Goal: Information Seeking & Learning: Learn about a topic

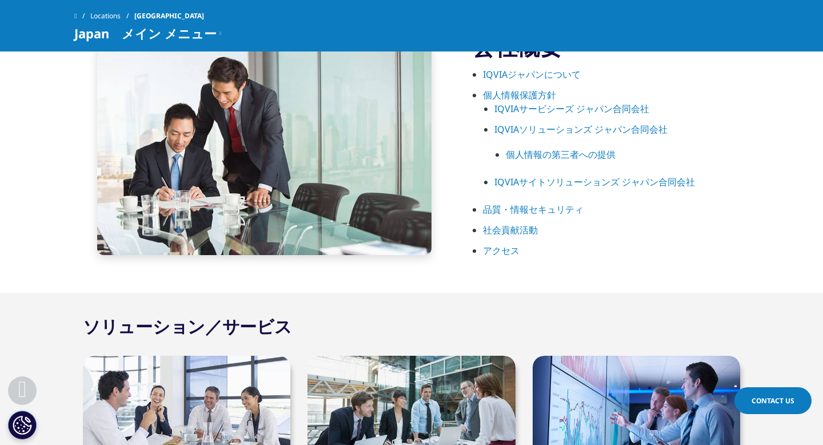
scroll to position [639, 0]
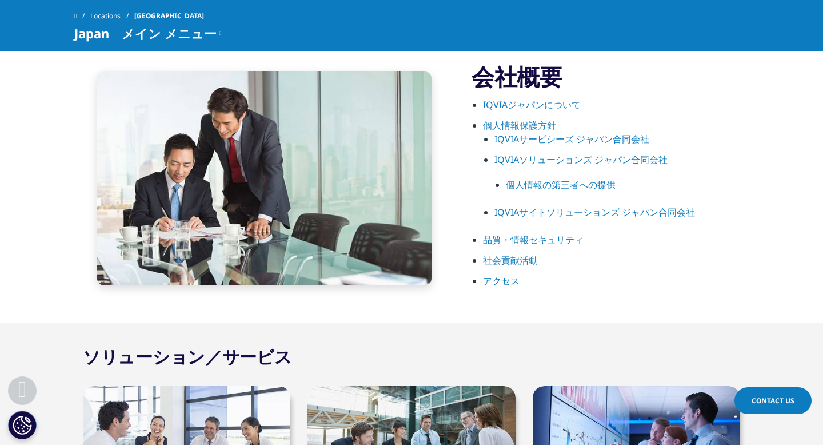
click at [537, 109] on link "IQVIAジャパンについて" at bounding box center [532, 104] width 98 height 13
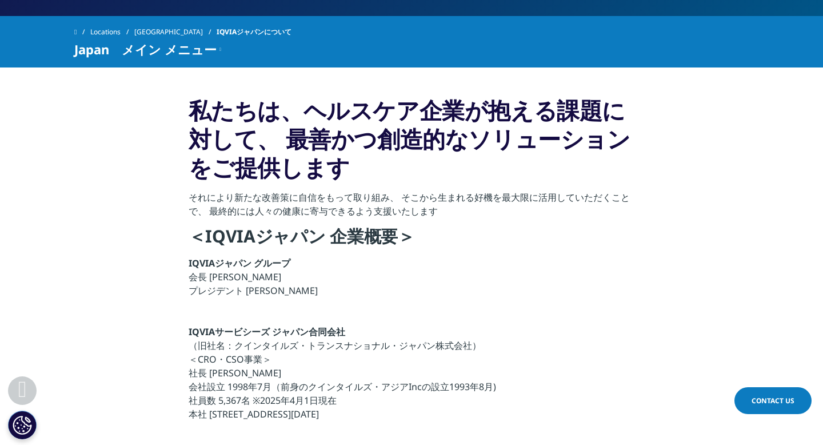
scroll to position [225, 0]
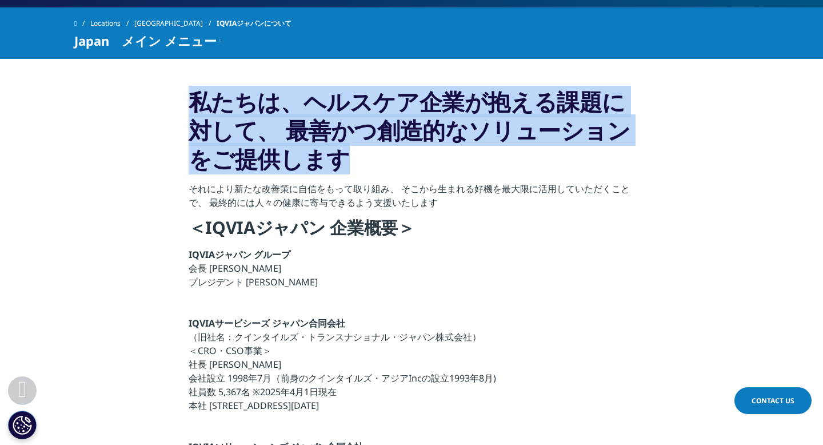
drag, startPoint x: 349, startPoint y: 162, endPoint x: 187, endPoint y: 101, distance: 172.9
copy h3 "私たちは、ヘルスケア企業が抱える課題に対して、 最善かつ創造的なソリューションをご提供します"
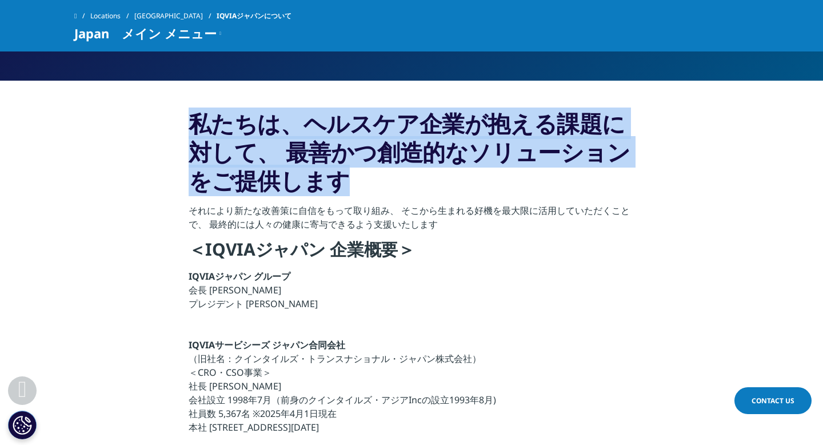
scroll to position [0, 0]
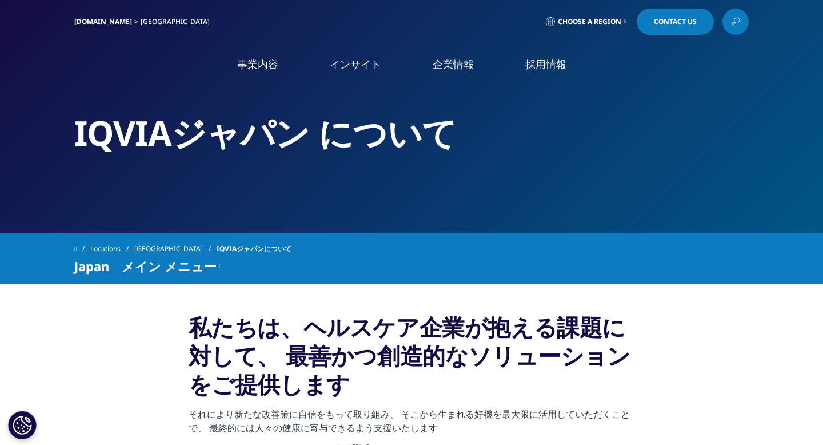
click at [166, 267] on span "Japan　メイン メニュー" at bounding box center [145, 266] width 142 height 14
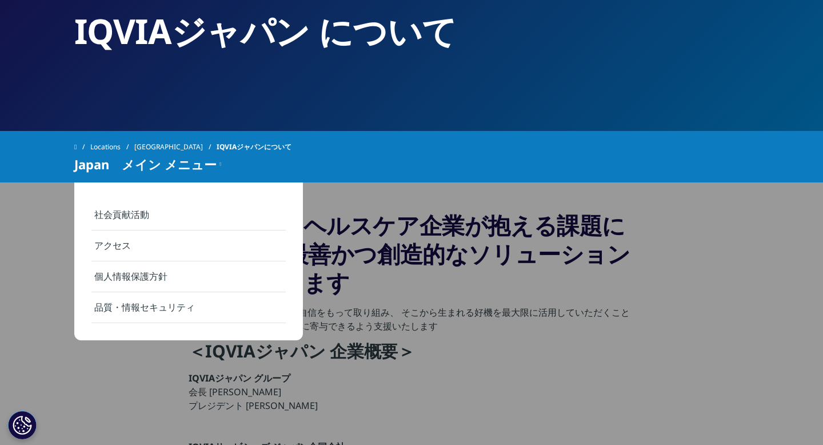
scroll to position [130, 0]
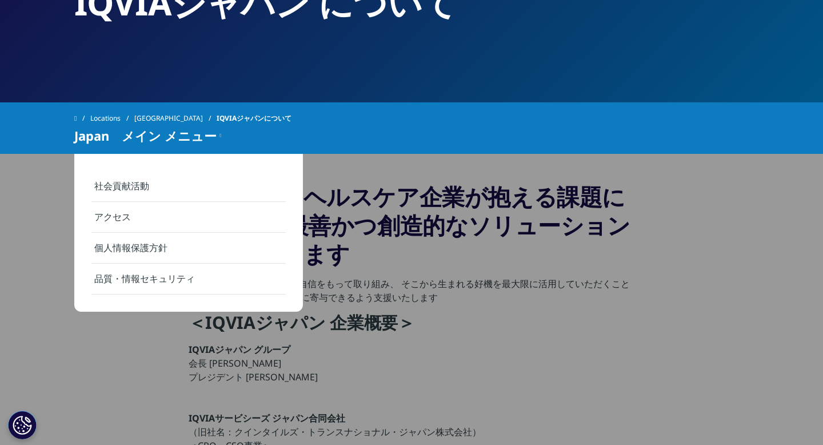
click at [445, 387] on p "IQVIAジャパン グループ 会長 湊 方彦 プレジデント 宇賀神 史彦" at bounding box center [412, 366] width 446 height 48
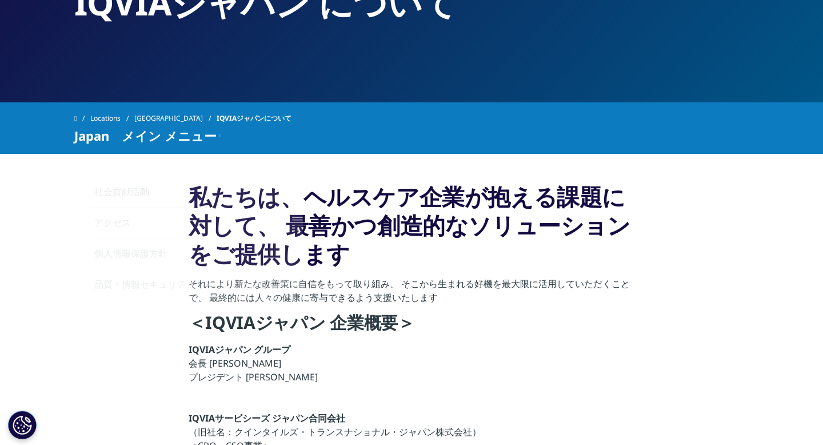
scroll to position [0, 0]
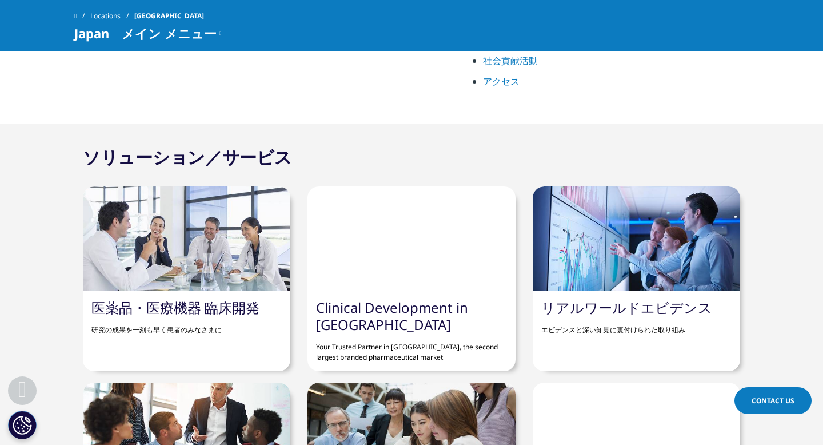
scroll to position [854, 0]
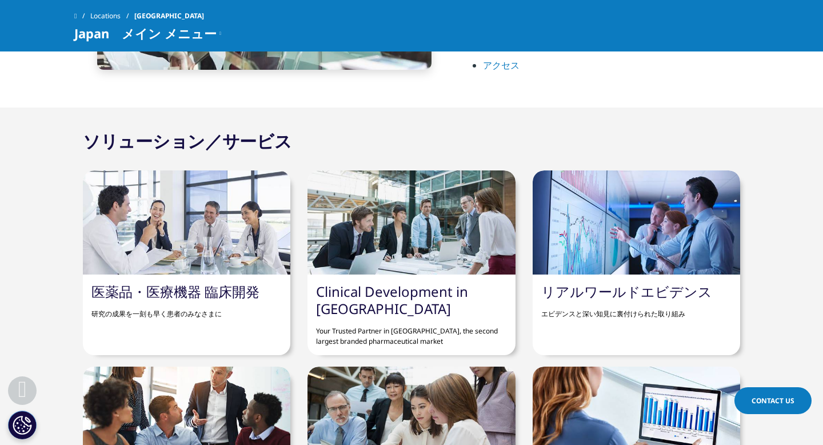
click at [213, 285] on link "医薬品・医療機器 臨床開発" at bounding box center [175, 291] width 168 height 19
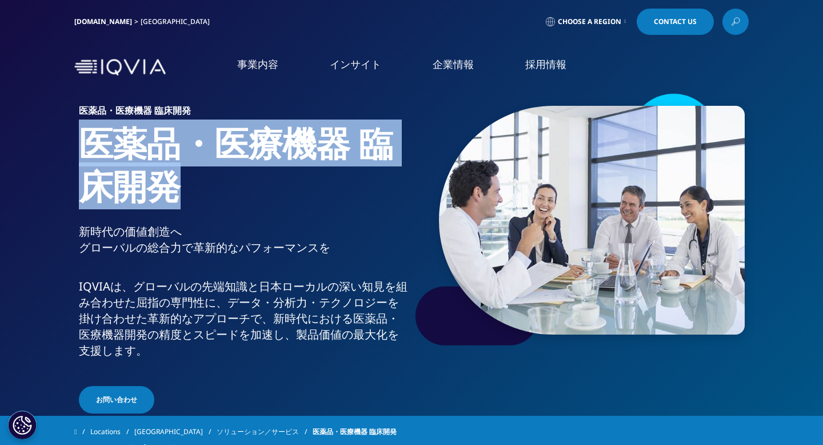
drag, startPoint x: 183, startPoint y: 187, endPoint x: 66, endPoint y: 144, distance: 124.9
click at [66, 144] on section "医薬品・医療機器 臨床開発 医薬品・医療機器 臨床開発 新時代の価値創造へ グローバルの総合力で革新的なパフォーマンスを IQVIAは、グローバルの先端知⁠識…" at bounding box center [411, 207] width 823 height 415
copy h1 "医薬品・医療機器 臨床開発"
copy p "新時代の価値創造へ グローバルの総合力で革新的なパフォーマンスを"
drag, startPoint x: 78, startPoint y: 228, endPoint x: 343, endPoint y: 255, distance: 265.9
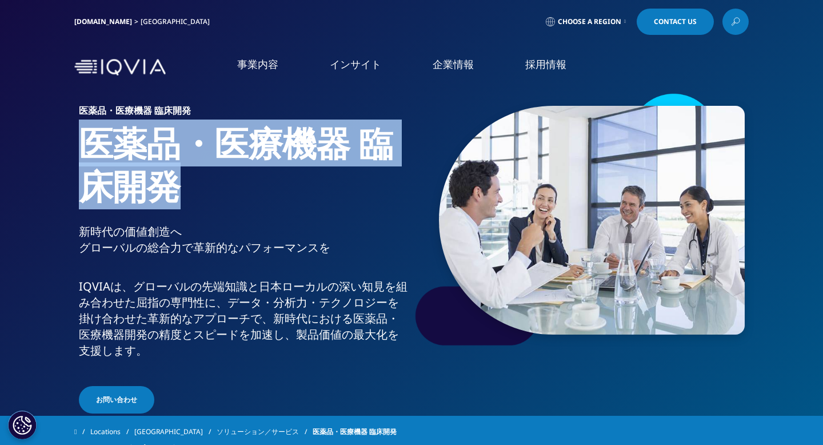
click at [343, 255] on p "新時代の価値創造へ グローバルの総合力で革新的なパフォーマンスを" at bounding box center [243, 242] width 329 height 39
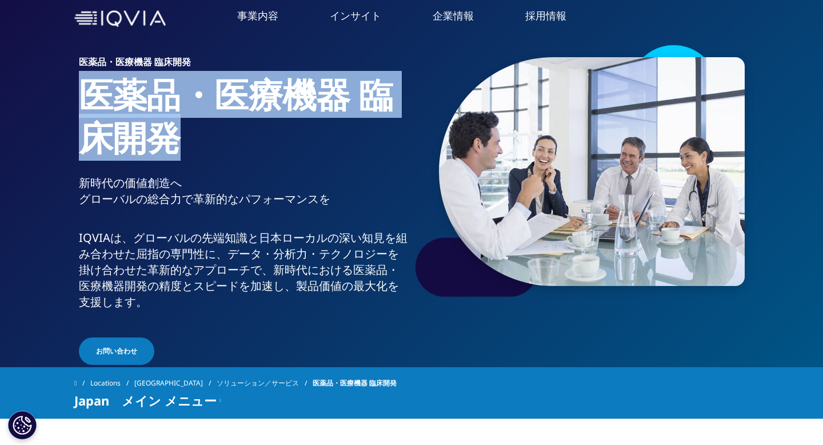
scroll to position [78, 0]
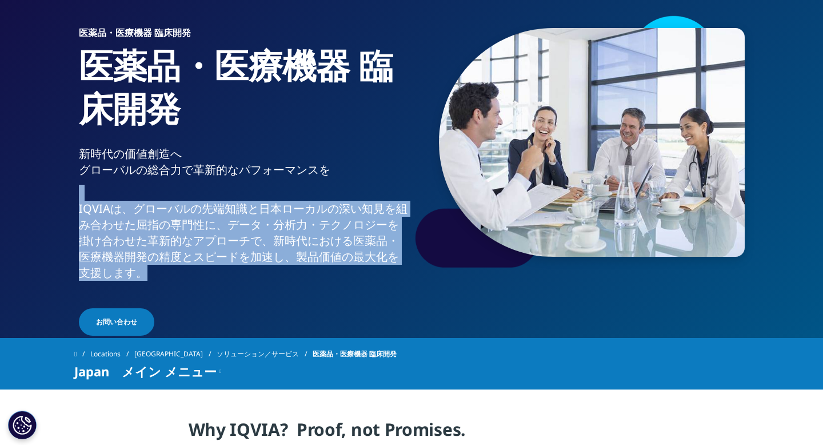
drag, startPoint x: 161, startPoint y: 281, endPoint x: 70, endPoint y: 198, distance: 123.4
click at [70, 198] on section "医薬品・医療機器 臨床開発 医薬品・医療機器 臨床開発 新時代の価値創造へ グローバルの総合力で革新的なパフォーマンスを IQVIAは、グローバルの先端知⁠識…" at bounding box center [411, 129] width 823 height 415
copy div "IQVIAは、グローバルの先端知⁠識と日本ローカルの深い知⁠見を組み合わせた屈指の専門性に、データ・分析力・テクノロジーを掛け合わせた革新的なアプローチで、新…"
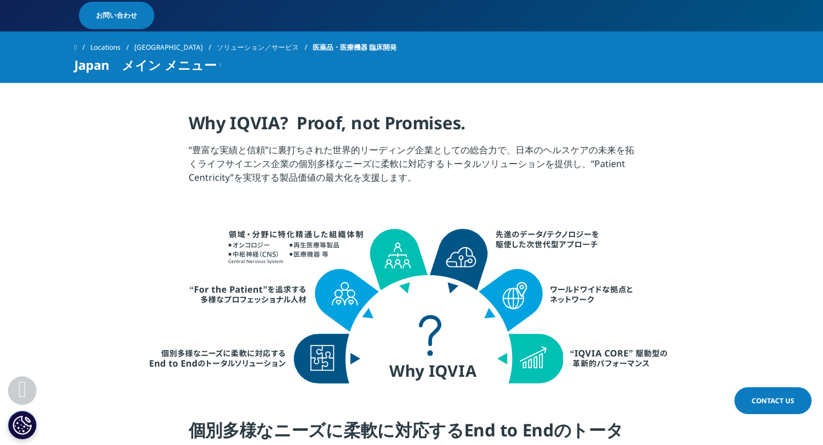
scroll to position [389, 0]
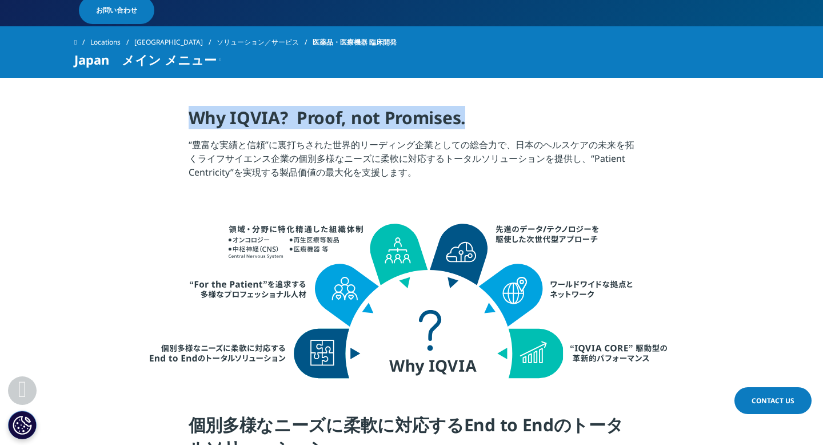
drag, startPoint x: 187, startPoint y: 117, endPoint x: 491, endPoint y: 124, distance: 304.1
click at [491, 124] on section "Why IQVIA? Proof, not Promises. “豊富な実績と信頼”に裏打ちされた世界的リーディング企業としての総合力で、日本のヘルスケアの未…" at bounding box center [411, 132] width 823 height 108
copy h4 "Why IQVIA? Proof, not Promises."
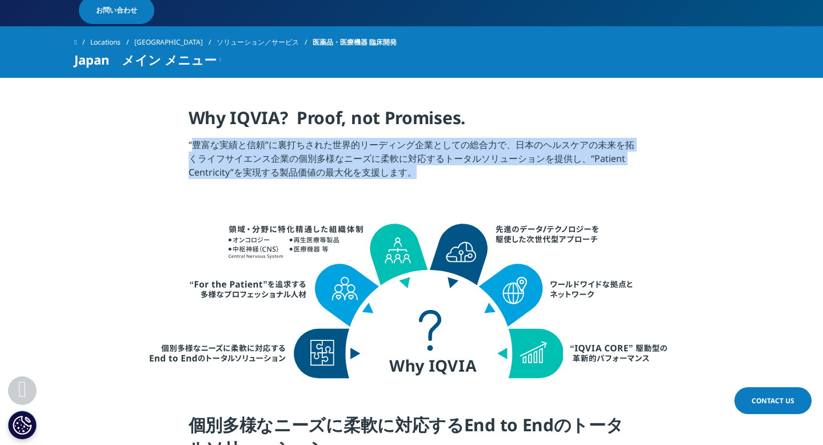
drag, startPoint x: 187, startPoint y: 149, endPoint x: 385, endPoint y: 187, distance: 202.0
copy div "“豊富な実績と信頼”に裏打ちされた世界的リーディング企業としての総合力で、日本のヘルスケアの未来を拓くライフサイエンス企業の個別多様なニーズに柔軟に対応するト…"
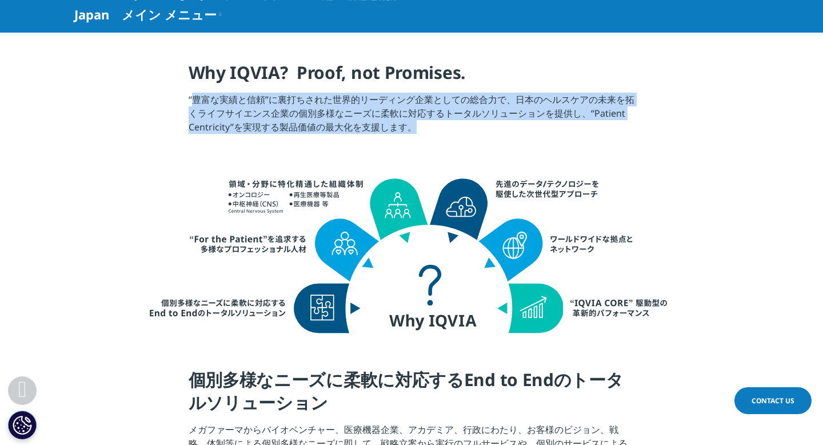
scroll to position [446, 0]
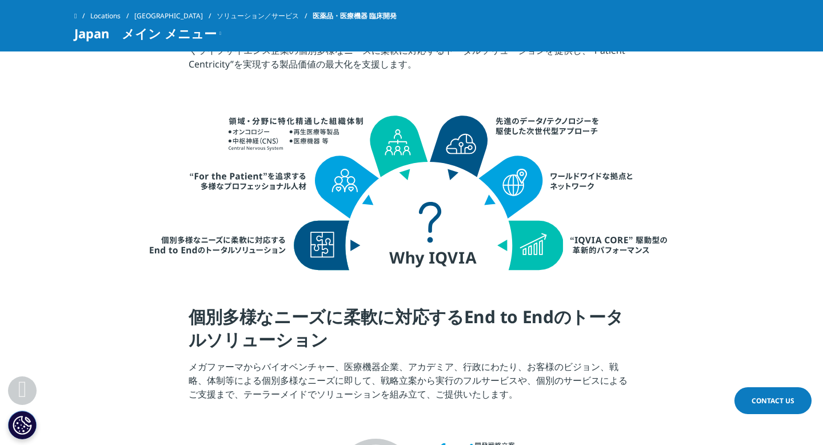
click at [243, 293] on div at bounding box center [411, 191] width 640 height 227
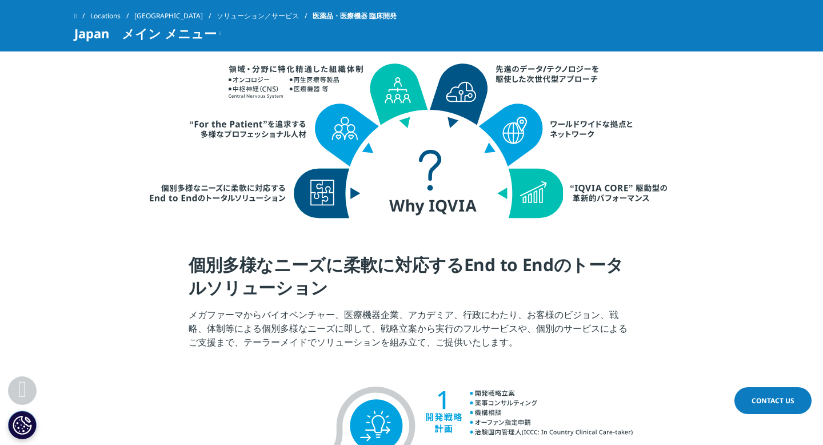
scroll to position [551, 0]
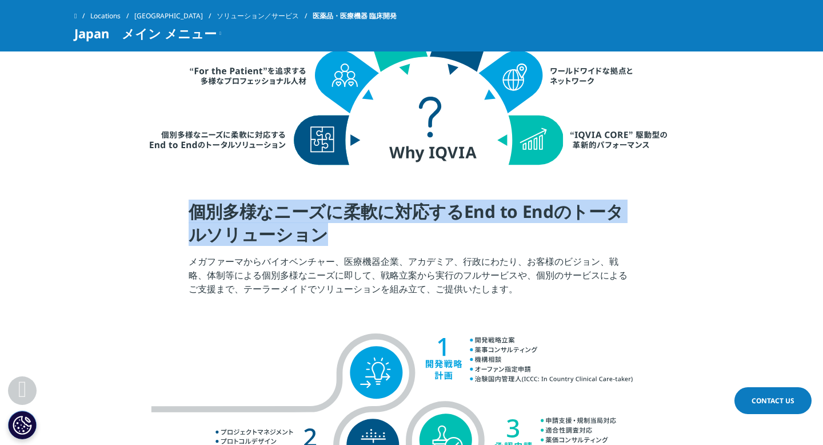
drag, startPoint x: 313, startPoint y: 238, endPoint x: 177, endPoint y: 188, distance: 144.4
copy div "個別多様なニーズに柔軟に対応するEnd to Endのトータルソリューション"
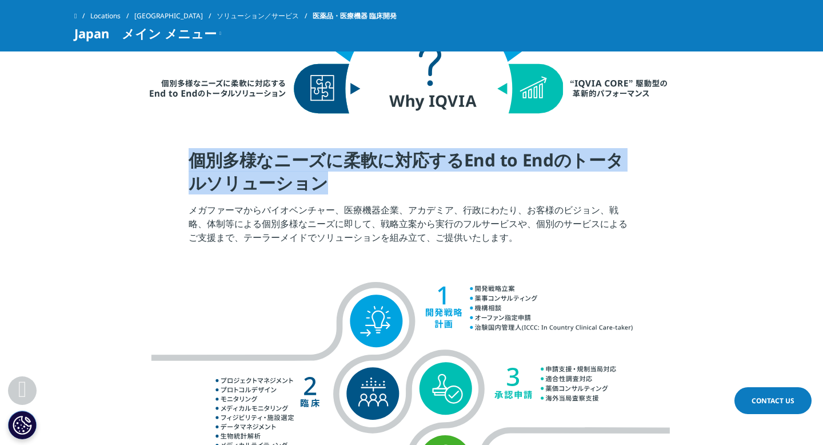
scroll to position [606, 0]
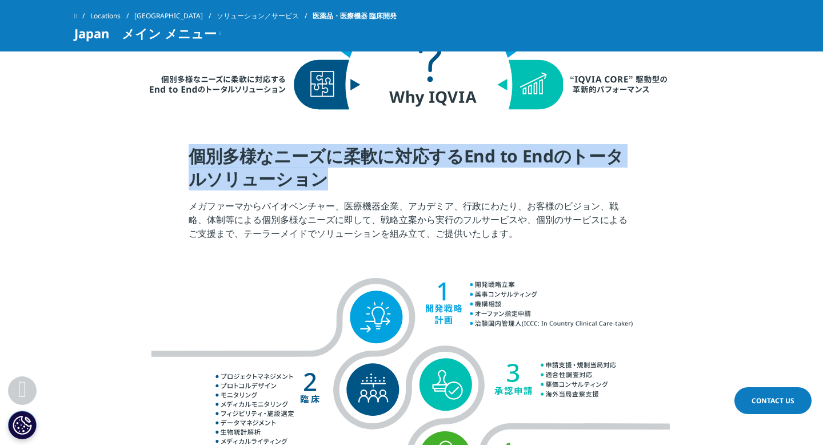
drag, startPoint x: 190, startPoint y: 198, endPoint x: 498, endPoint y: 233, distance: 310.5
click at [498, 233] on p "メガファーマからバイオベンチャー、医療機器企業、アカデミア、行政にわたり、お客様のビジョン、戦略、体制等による個別多様なニーズに即して、戦略立案から実行のフル…" at bounding box center [412, 223] width 446 height 48
copy p "メガファーマからバイオベンチャー、医療機器企業、アカデミア、行政にわたり、お客様のビジョン、戦略、体制等による個別多様なニーズに即して、戦略立案から実行のフル…"
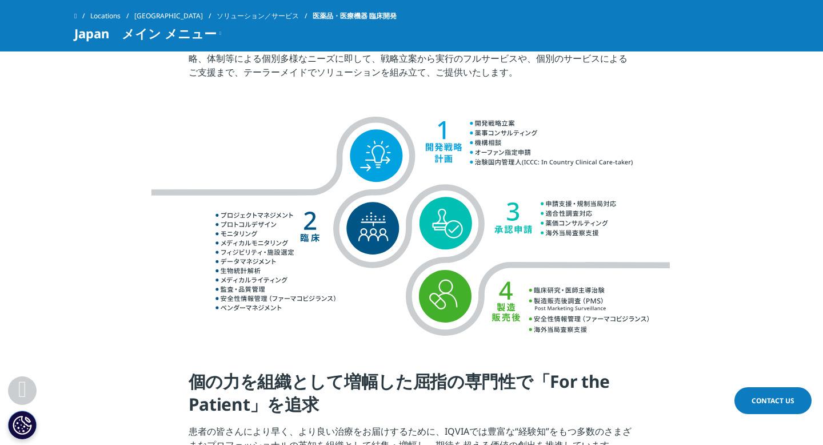
scroll to position [769, 0]
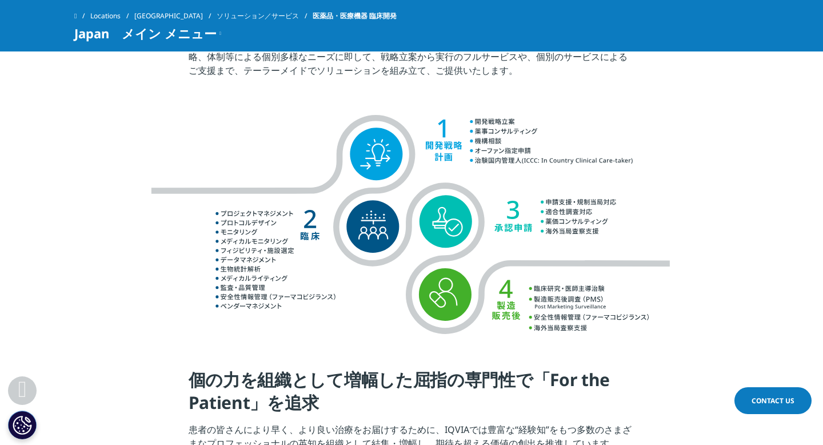
click at [441, 350] on section "個の力を組織として増幅した屈指の専門性で「For the Patient」を追求 患者の皆さんにより早く、より良い治療をお届けするために、IQVIAでは豊富な…" at bounding box center [411, 397] width 823 height 117
click at [678, 292] on div at bounding box center [411, 211] width 640 height 255
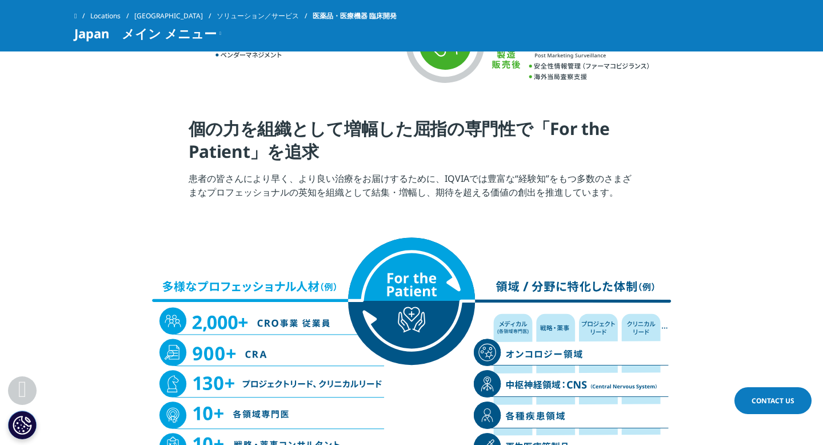
scroll to position [1024, 0]
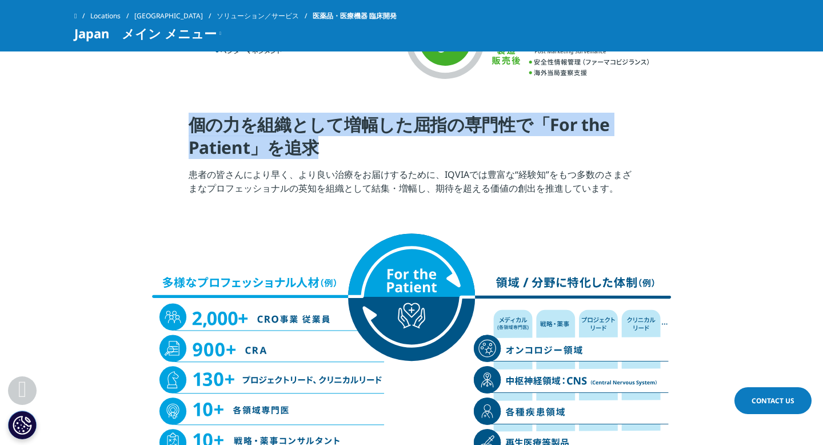
drag, startPoint x: 332, startPoint y: 153, endPoint x: 180, endPoint y: 121, distance: 155.3
click at [180, 121] on section "個の力を組織として増幅した屈指の専門性で「For the Patient」を追求 患者の皆さんにより早く、より良い治療をお届けするために、IQVIAでは豊富な…" at bounding box center [411, 143] width 823 height 117
copy h4 "個の力を組織として増幅した屈指の専門性で「For the Patient」を追求"
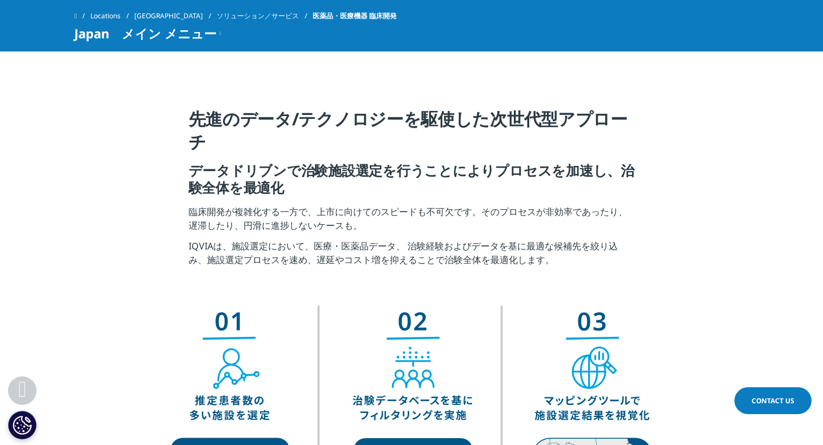
scroll to position [1941, 0]
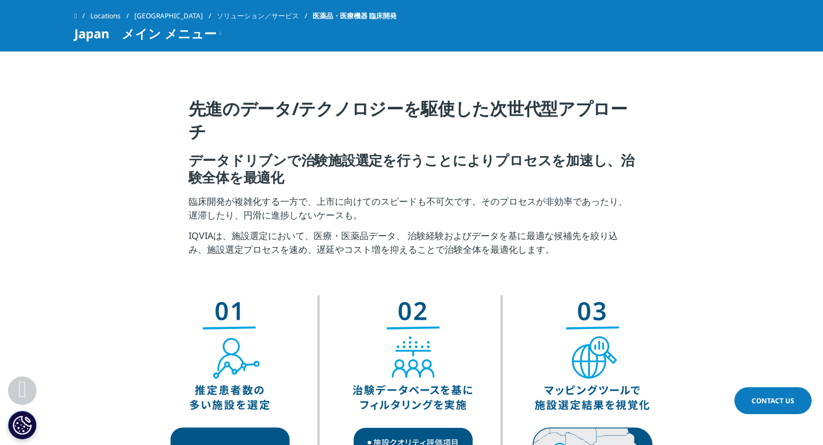
drag, startPoint x: 244, startPoint y: 123, endPoint x: 153, endPoint y: 98, distance: 95.0
click at [153, 98] on section "先進のデータ/テクノロジーを駆使した次世代型アプローチ データドリブンで治験施設選定を行うことによりプロセスを加速し、治験全体を最適化 臨床開発が複雑化する一…" at bounding box center [411, 180] width 823 height 223
copy h4 "先進のデータ/テクノロジーを駆使した次世代型アプローチ"
drag, startPoint x: 190, startPoint y: 156, endPoint x: 313, endPoint y: 177, distance: 124.6
click at [313, 177] on h5 "データドリブンで治験施設選定を行うことによりプロセスを加速し、治験全体を最適化" at bounding box center [412, 172] width 446 height 43
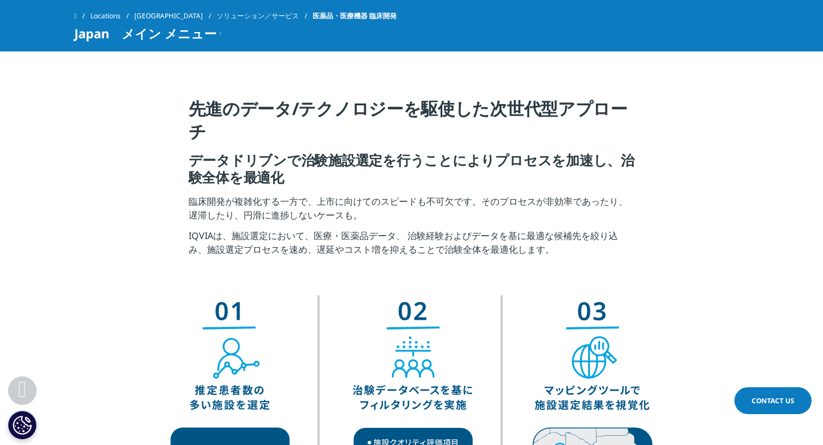
copy h5 "データドリブンで治験施設選定を行うことによりプロセスを加速し、治験全体を最適化"
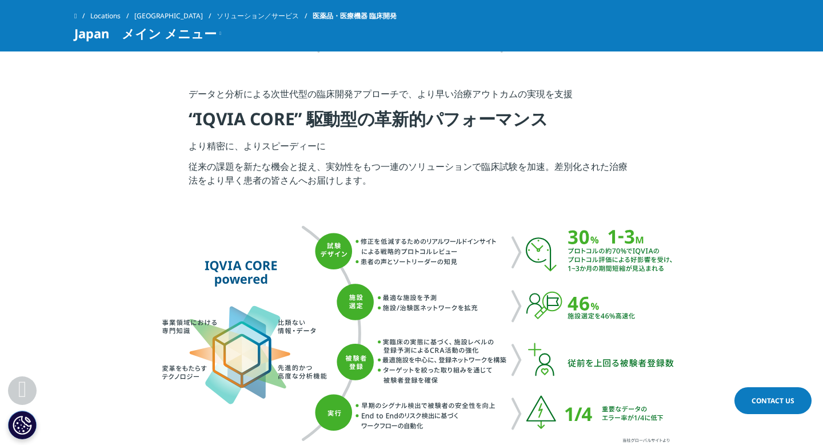
scroll to position [2485, 0]
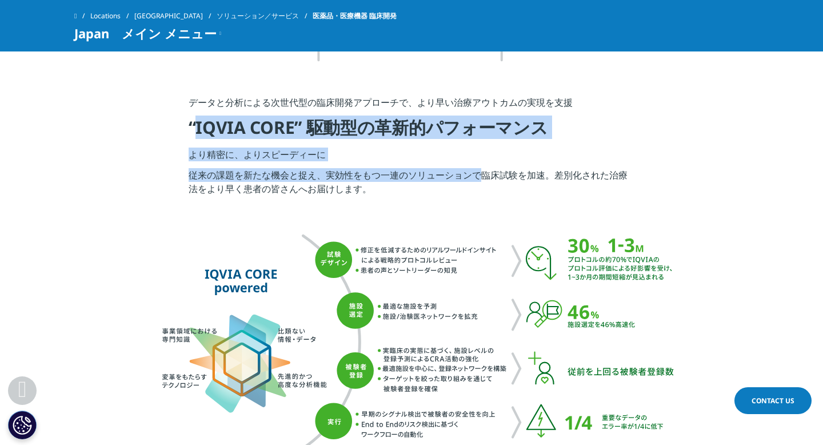
drag, startPoint x: 190, startPoint y: 129, endPoint x: 476, endPoint y: 176, distance: 290.2
click at [476, 176] on div "データと分析による次世代型の臨床開発アプローチで、より早い治療アウトカムの実現を支援 “IQVIA CORE” 駆動型の革新的パフォーマンス より精密に、より…" at bounding box center [412, 148] width 446 height 107
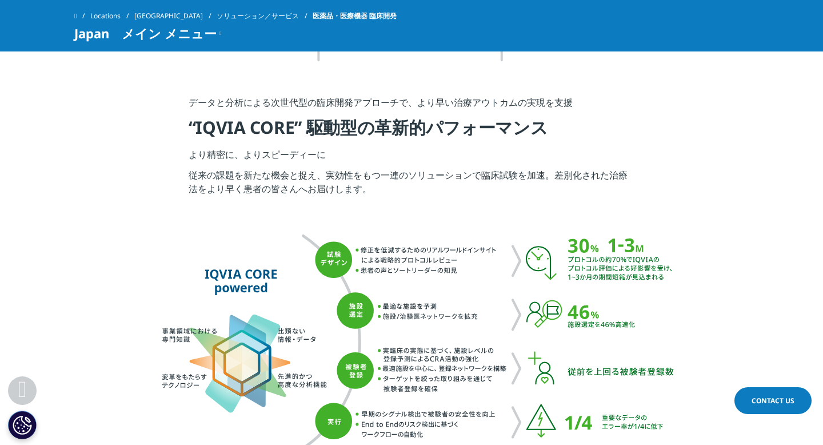
click at [373, 122] on h4 "“IQVIA CORE” 駆動型の革新的パフォーマンス" at bounding box center [412, 131] width 446 height 31
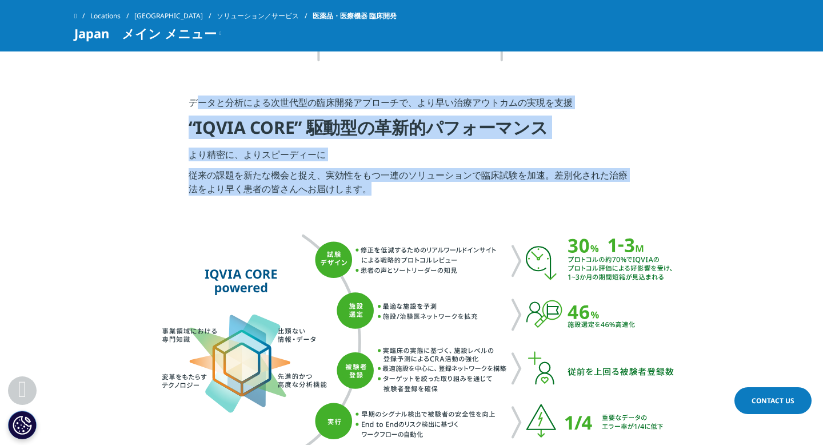
drag, startPoint x: 185, startPoint y: 99, endPoint x: 385, endPoint y: 190, distance: 219.4
click at [385, 190] on section "データと分析による次世代型の臨床開発アプローチで、より早い治療アウトカムの実現を支援 “IQVIA CORE” 駆動型の革新的パフォーマンス より精密に、より…" at bounding box center [411, 149] width 823 height 164
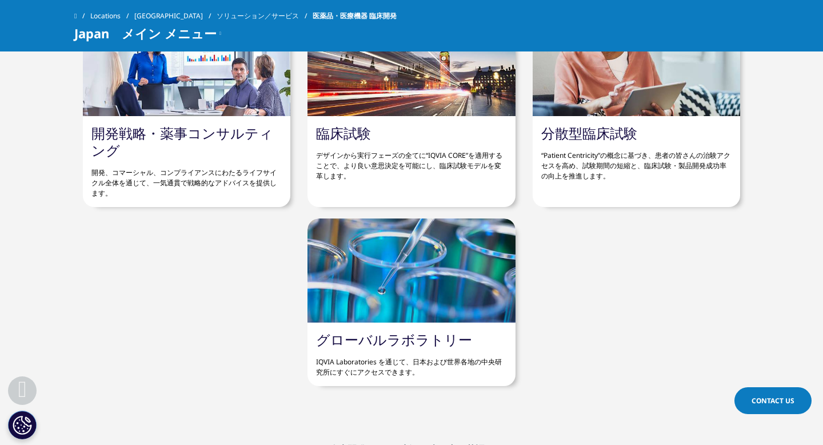
scroll to position [4074, 0]
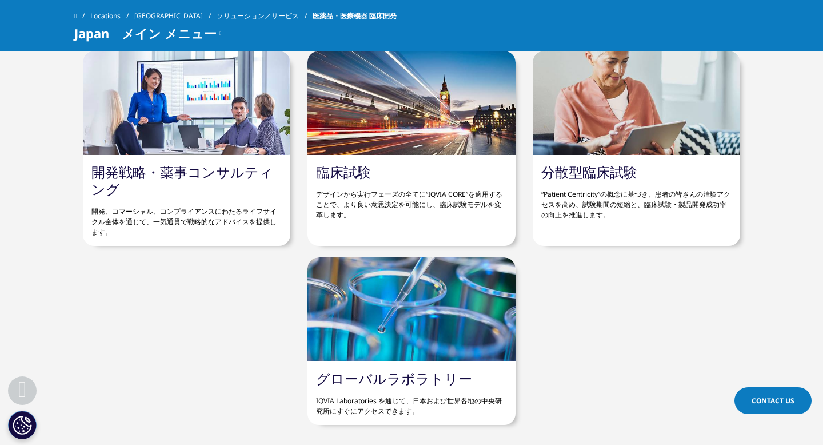
click at [475, 220] on div "臨床試験 デザインから実行フェーズの全てに“IQVIA CORE”を適用することで、より良い意思決定を可能にし、臨床試験モデルを変革します。" at bounding box center [410, 192] width 207 height 74
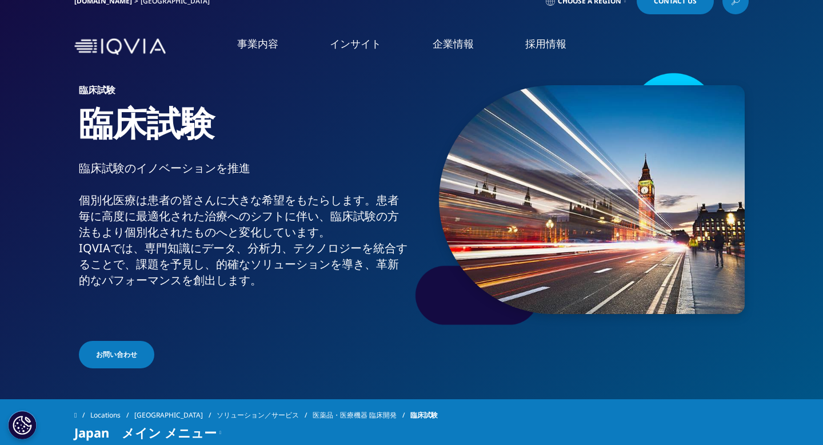
scroll to position [17, 0]
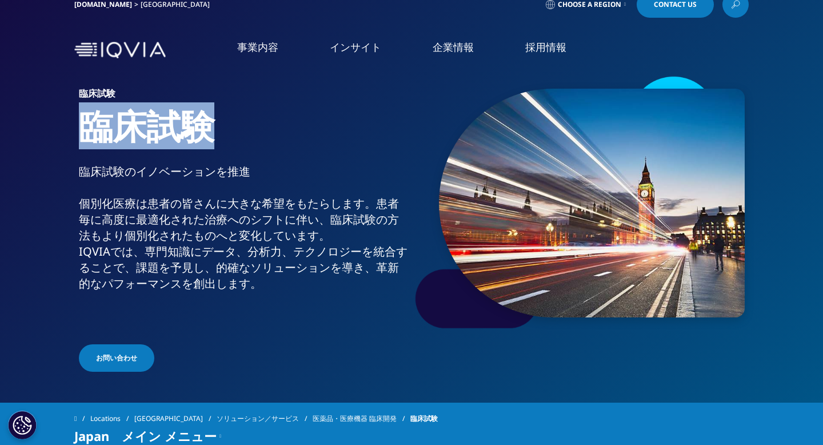
drag, startPoint x: 83, startPoint y: 125, endPoint x: 201, endPoint y: 130, distance: 117.8
click at [201, 130] on h1 "臨床試験" at bounding box center [243, 134] width 329 height 59
copy h1 "臨床試験"
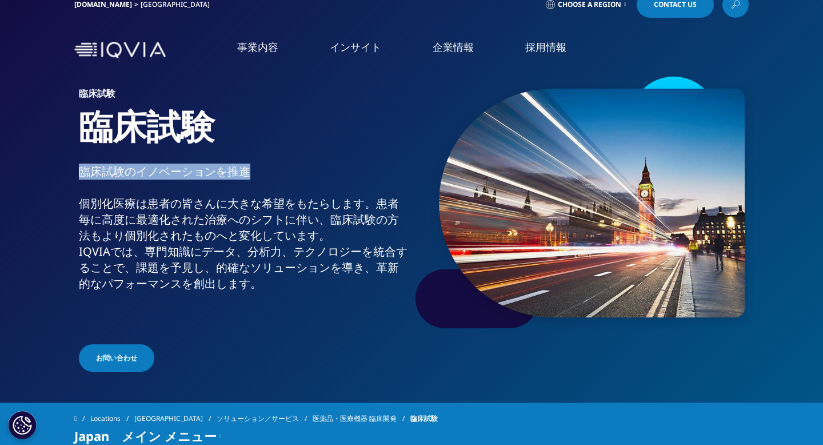
drag, startPoint x: 78, startPoint y: 167, endPoint x: 293, endPoint y: 167, distance: 215.4
click at [293, 167] on div "臨床試験 臨床試験 臨床試験のイノベーションを推進 個別化医療は患者の皆さんに大きな希望をもたらします。患者毎に高度に最適化された治療へのシフトに伴い、臨床試…" at bounding box center [411, 223] width 674 height 299
copy div "臨床試験のイノベーションを推進"
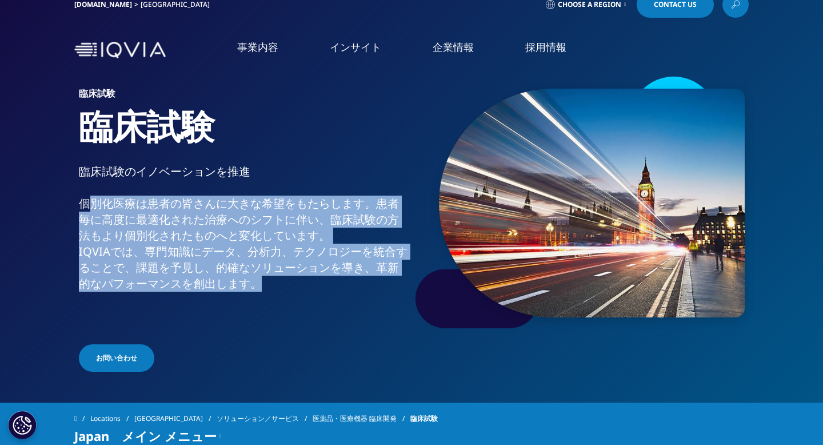
drag, startPoint x: 78, startPoint y: 200, endPoint x: 253, endPoint y: 277, distance: 191.1
click at [253, 277] on div "臨床試験のイノベーションを推進 個別化医療は患者の皆さんに大きな希望をもたらします。患者毎に高度に最適化された治療へのシフトに伴い、臨床試験の方法もより個別化…" at bounding box center [243, 243] width 329 height 160
copy div "個別化医療は患者の皆さんに大きな希望をもたらします。患者毎に高度に最適化された治療へのシフトに伴い、臨床試験の方法もより個別化されたものへと変化しています。 …"
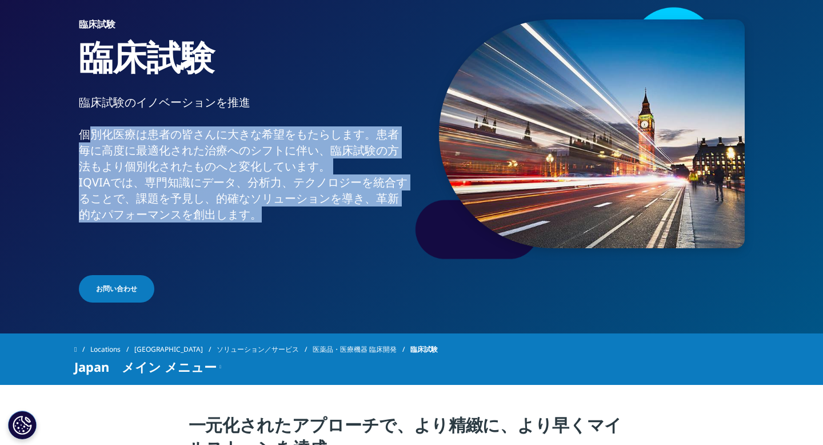
scroll to position [0, 0]
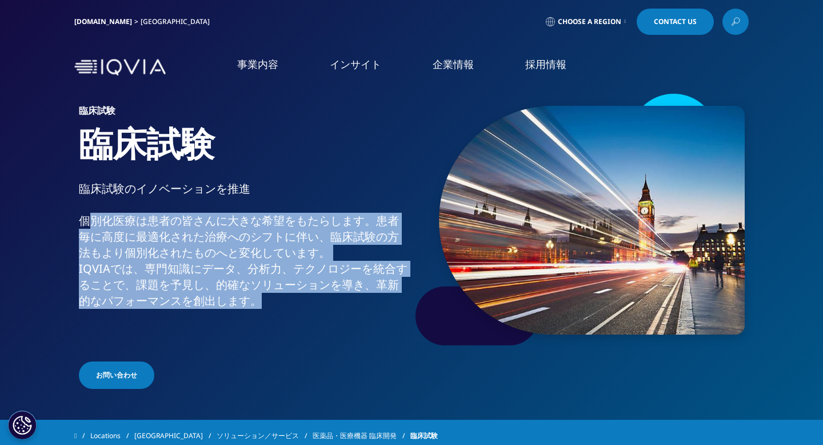
click at [71, 145] on link "IQVIAグループ" at bounding box center [151, 147] width 269 height 13
